Goal: Information Seeking & Learning: Learn about a topic

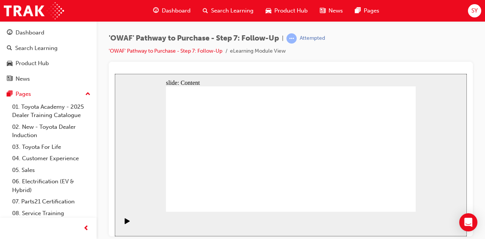
scroll to position [36, 0]
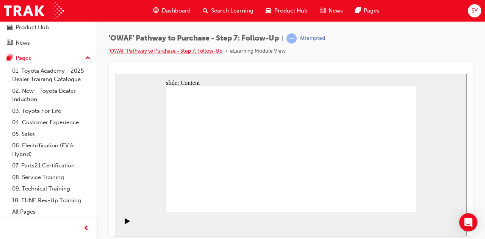
click at [204, 50] on link "'OWAF' Pathway to Purchase - Step 7: Follow-Up" at bounding box center [166, 51] width 114 height 6
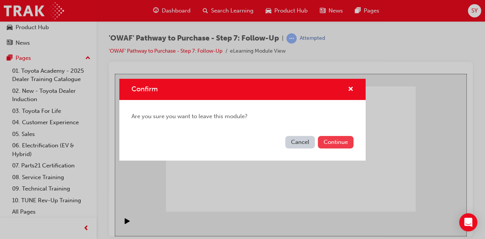
click at [330, 140] on button "Continue" at bounding box center [336, 142] width 36 height 12
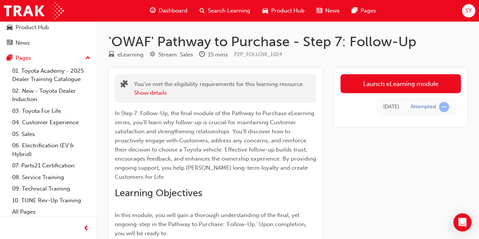
click at [168, 10] on span "Dashboard" at bounding box center [173, 10] width 29 height 9
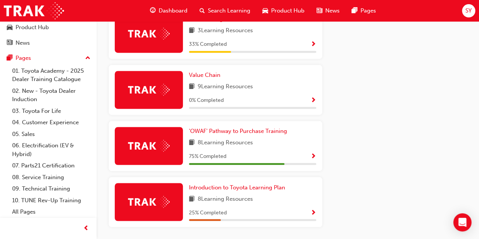
scroll to position [568, 0]
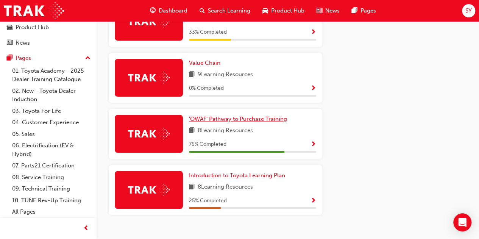
click at [202, 122] on span "'OWAF' Pathway to Purchase Training" at bounding box center [238, 118] width 98 height 7
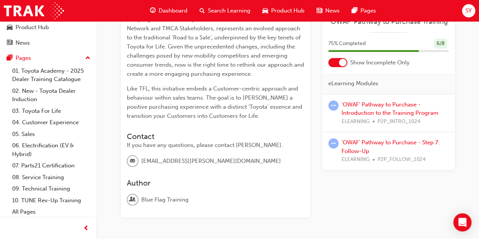
scroll to position [227, 0]
click at [362, 111] on link "'OWAF' Pathway to Purchase - Introduction to the Training Program" at bounding box center [390, 109] width 97 height 16
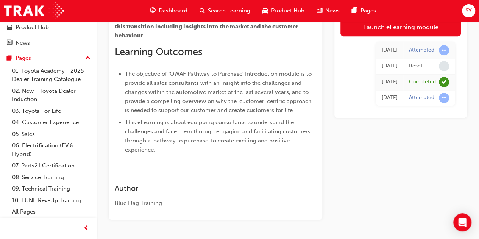
scroll to position [76, 0]
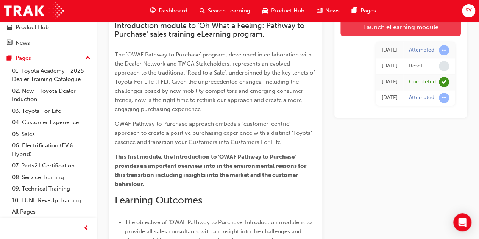
click at [372, 27] on link "Launch eLearning module" at bounding box center [400, 26] width 120 height 19
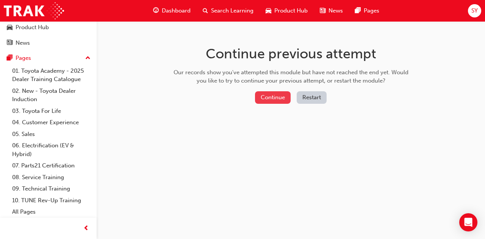
click at [273, 95] on button "Continue" at bounding box center [273, 97] width 36 height 12
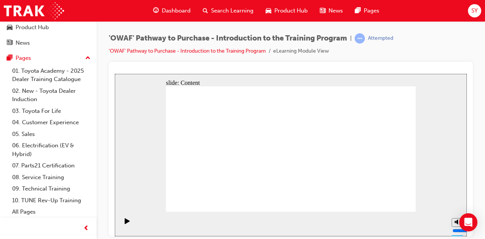
scroll to position [36, 0]
click at [317, 227] on section "Playback Speed 2 1.75 1.5 1.25 Normal" at bounding box center [291, 223] width 352 height 25
click at [423, 236] on html "slide: Content Rectangle 1 arrow_red.png BACK NEXT BACK NEXT Back to top Playba…" at bounding box center [291, 154] width 352 height 162
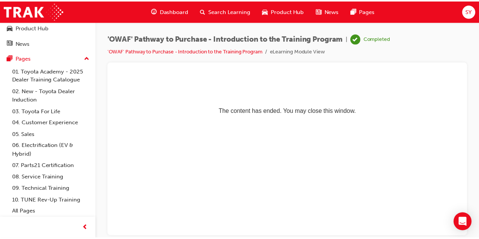
scroll to position [0, 0]
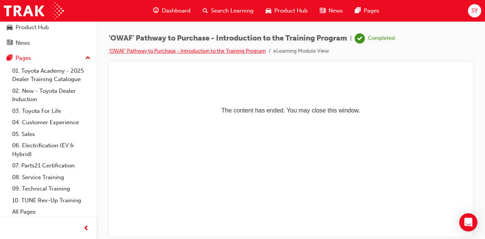
click at [135, 49] on link "'OWAF' Pathway to Purchase - Introduction to the Training Program" at bounding box center [187, 51] width 157 height 6
